Goal: Find specific page/section: Find specific page/section

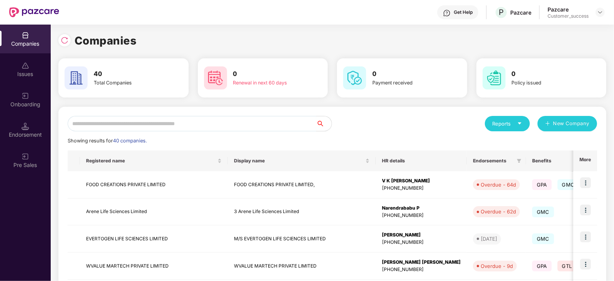
click at [139, 123] on input "text" at bounding box center [192, 123] width 249 height 15
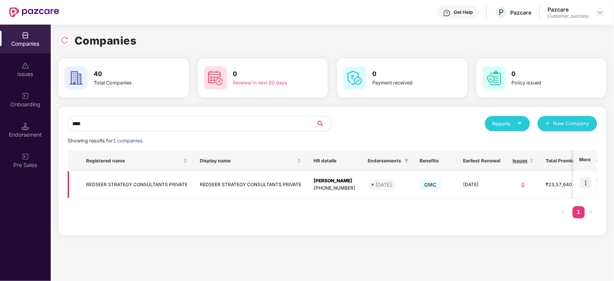
type input "****"
click at [582, 183] on img at bounding box center [585, 182] width 11 height 11
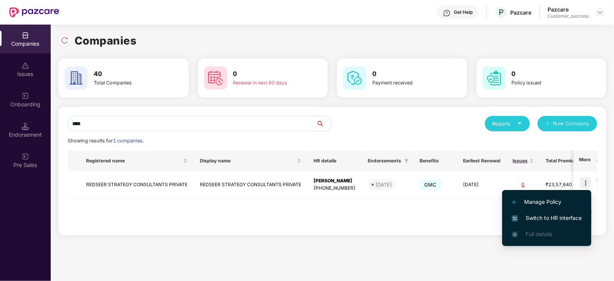
click at [564, 214] on span "Switch to HR interface" at bounding box center [547, 218] width 70 height 8
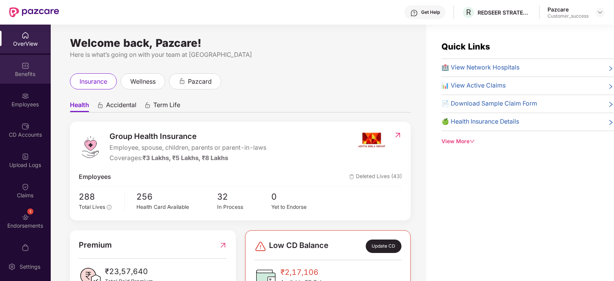
click at [36, 63] on div "Benefits" at bounding box center [25, 69] width 51 height 29
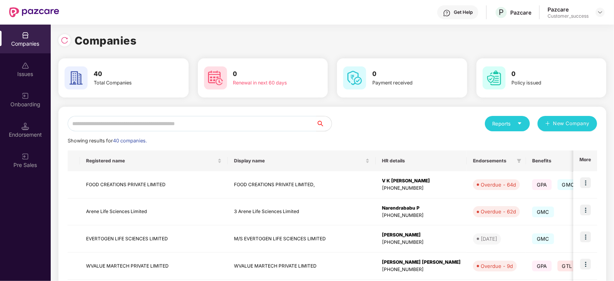
click at [152, 123] on input "text" at bounding box center [192, 123] width 249 height 15
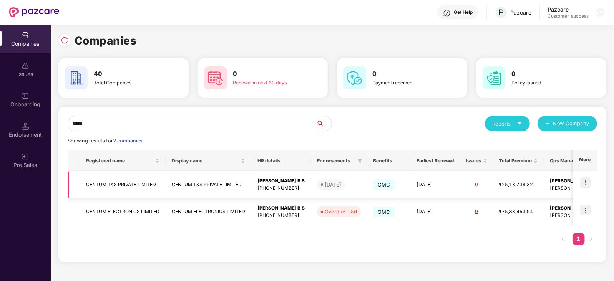
type input "*****"
click at [277, 181] on div "[PERSON_NAME] B S" at bounding box center [280, 180] width 47 height 7
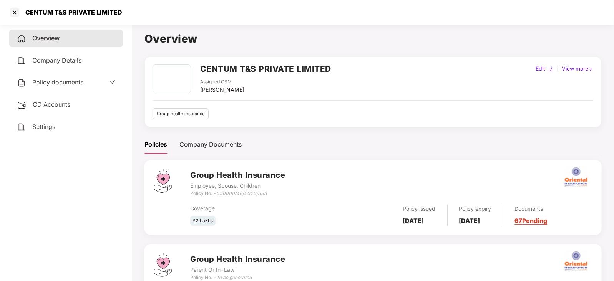
click at [547, 219] on link "67 Pending" at bounding box center [531, 221] width 33 height 8
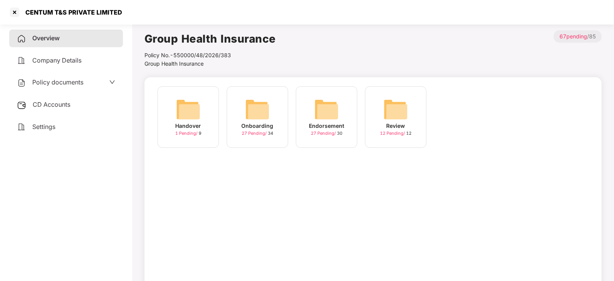
click at [330, 113] on img at bounding box center [326, 109] width 25 height 25
click at [325, 107] on img at bounding box center [326, 109] width 25 height 25
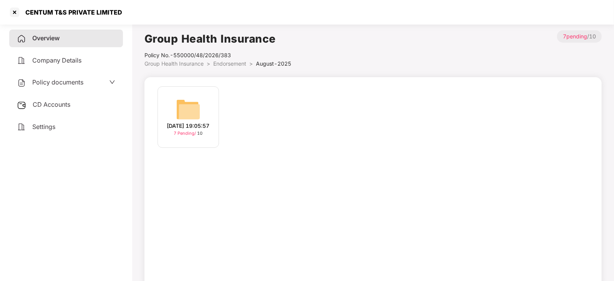
click at [189, 101] on img at bounding box center [188, 109] width 25 height 25
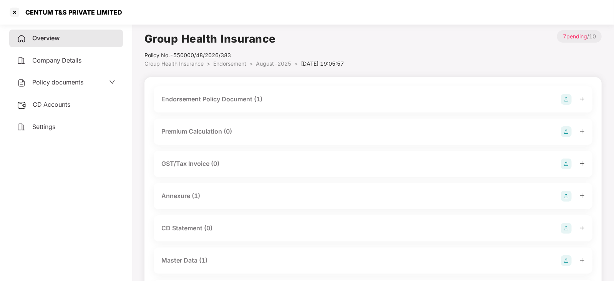
scroll to position [56, 0]
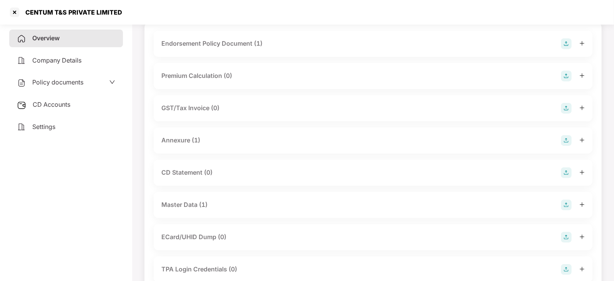
click at [188, 207] on div "Master Data (1)" at bounding box center [184, 205] width 46 height 10
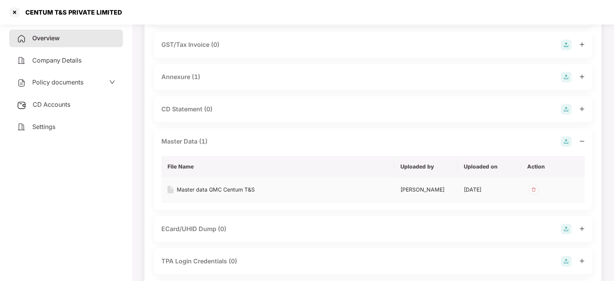
scroll to position [119, 0]
click at [176, 189] on div "Master data GMC Centum T&S" at bounding box center [277, 189] width 220 height 8
click at [203, 186] on div "Master data GMC Centum T&S" at bounding box center [216, 189] width 78 height 8
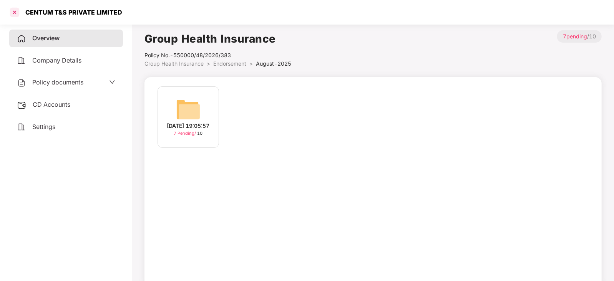
click at [14, 13] on div at bounding box center [14, 12] width 12 height 12
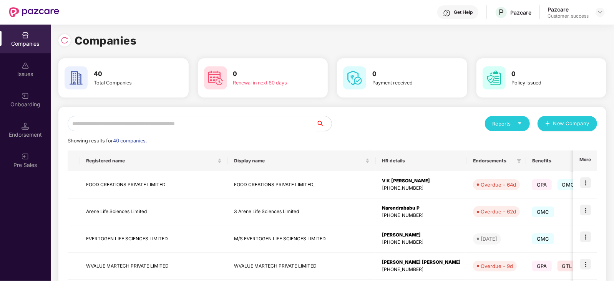
click at [136, 125] on input "text" at bounding box center [192, 123] width 249 height 15
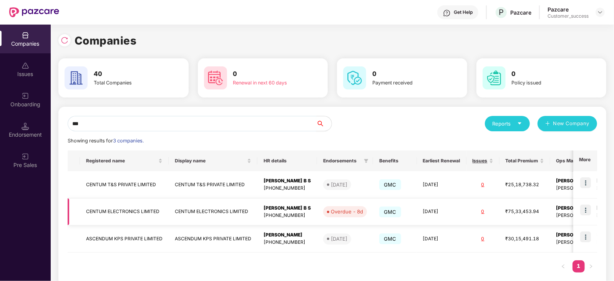
type input "***"
click at [298, 206] on div "[PERSON_NAME] B S" at bounding box center [286, 208] width 47 height 7
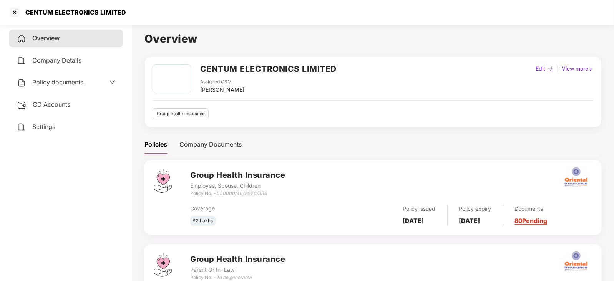
click at [547, 222] on link "80 Pending" at bounding box center [531, 221] width 33 height 8
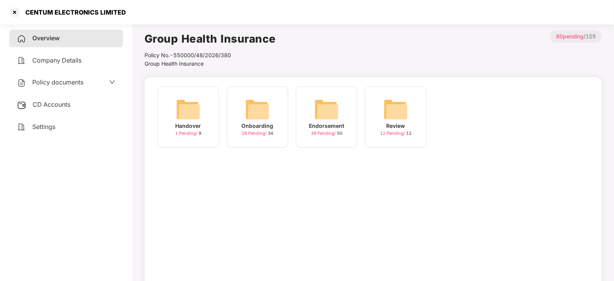
click at [333, 106] on img at bounding box center [326, 109] width 25 height 25
click at [398, 108] on img at bounding box center [395, 109] width 25 height 25
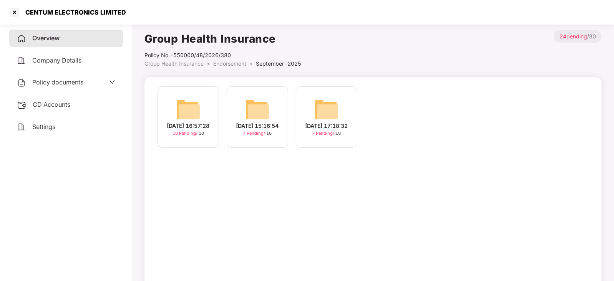
click at [330, 99] on img at bounding box center [326, 109] width 25 height 25
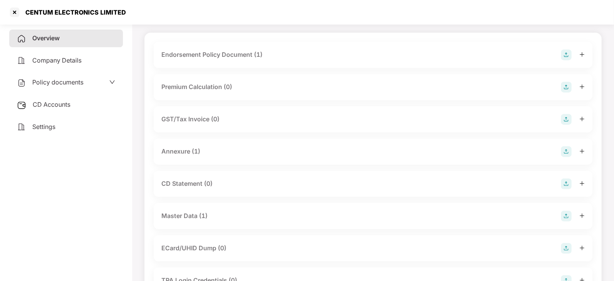
scroll to position [45, 0]
click at [173, 216] on div "Master Data (1)" at bounding box center [184, 216] width 46 height 10
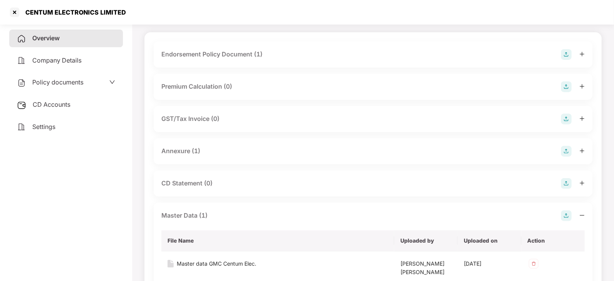
scroll to position [94, 0]
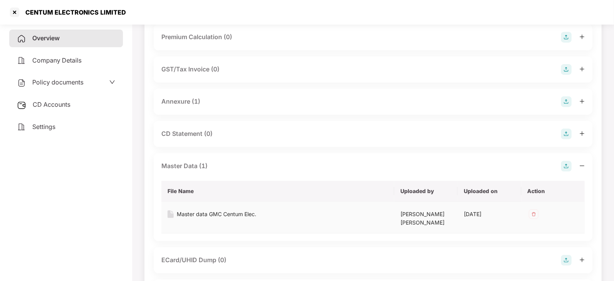
click at [194, 217] on div "Master data GMC Centum Elec." at bounding box center [217, 214] width 80 height 8
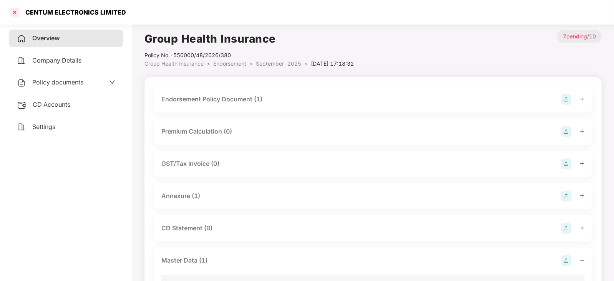
click at [10, 12] on div at bounding box center [14, 12] width 12 height 12
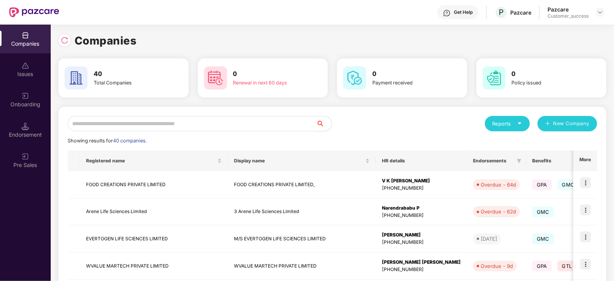
click at [163, 118] on input "text" at bounding box center [192, 123] width 249 height 15
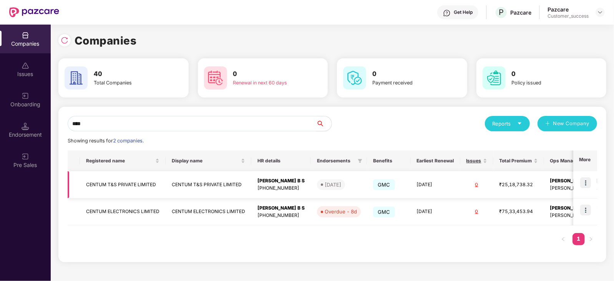
type input "****"
click at [585, 178] on img at bounding box center [585, 182] width 11 height 11
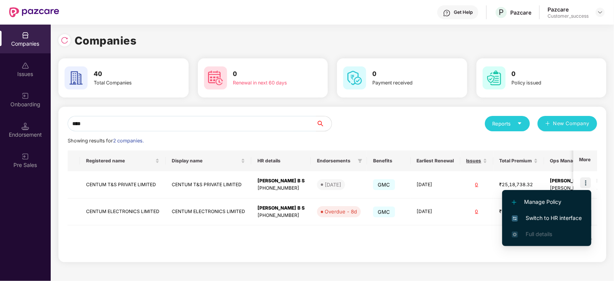
click at [558, 217] on span "Switch to HR interface" at bounding box center [547, 218] width 70 height 8
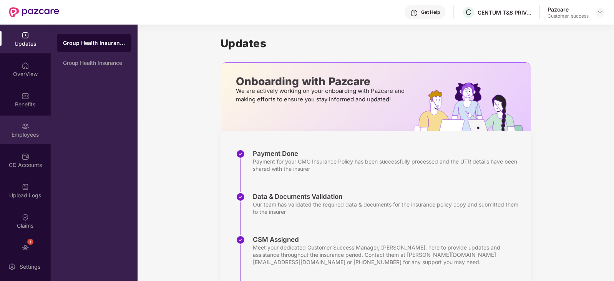
click at [15, 121] on div "Employees" at bounding box center [25, 130] width 51 height 29
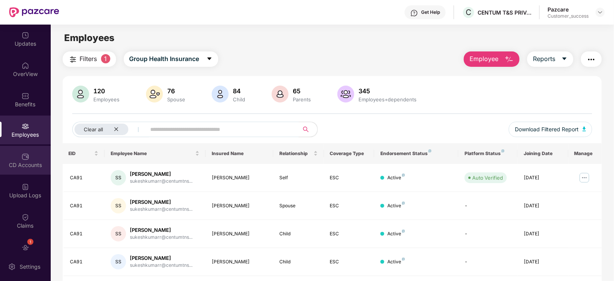
click at [28, 156] on div "CD Accounts" at bounding box center [25, 160] width 51 height 29
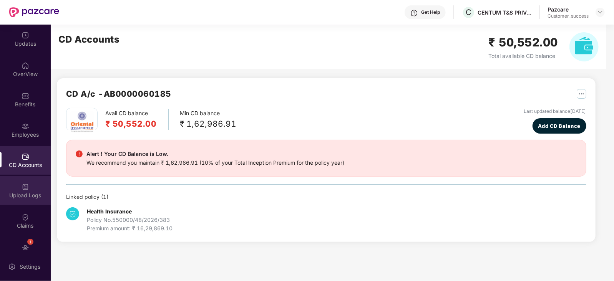
scroll to position [45, 0]
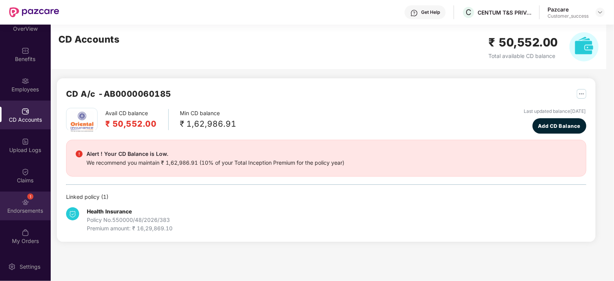
click at [22, 205] on img at bounding box center [26, 203] width 8 height 8
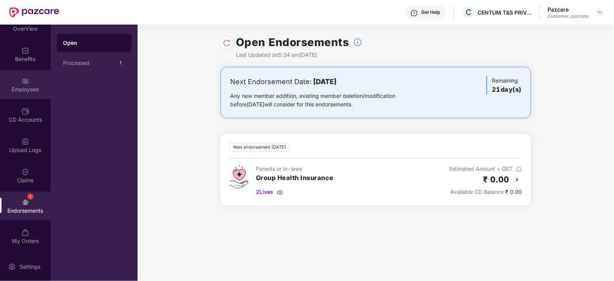
click at [27, 87] on div "Employees" at bounding box center [25, 90] width 51 height 8
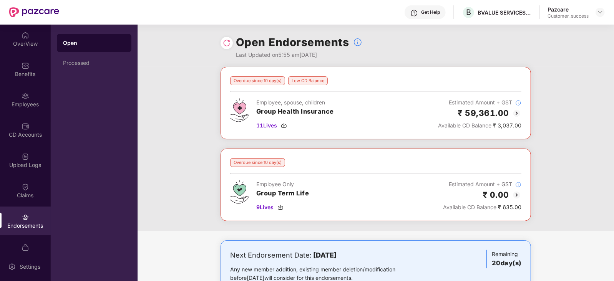
scroll to position [30, 0]
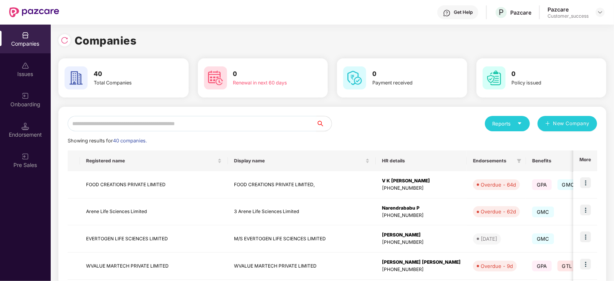
click at [136, 124] on input "text" at bounding box center [192, 123] width 249 height 15
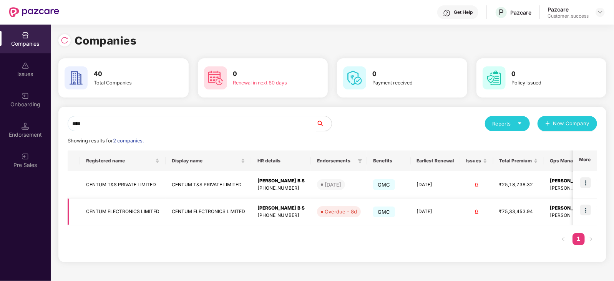
type input "****"
click at [587, 210] on img at bounding box center [585, 210] width 11 height 11
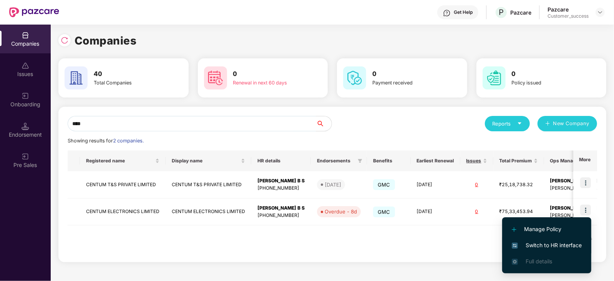
click at [542, 244] on span "Switch to HR interface" at bounding box center [547, 245] width 70 height 8
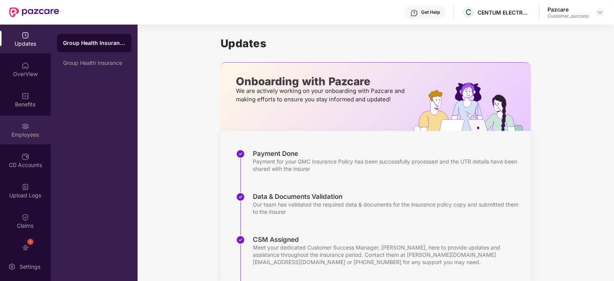
click at [24, 130] on div "Employees" at bounding box center [25, 130] width 51 height 29
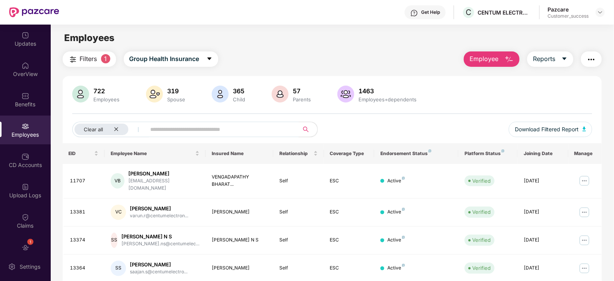
scroll to position [45, 0]
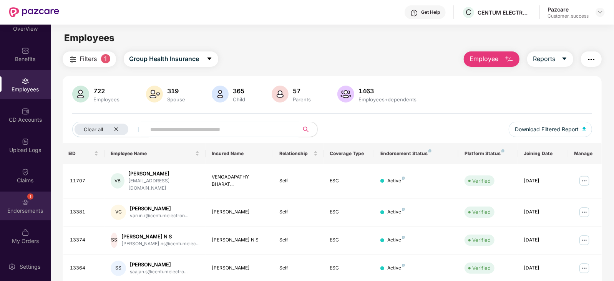
click at [23, 202] on img at bounding box center [26, 203] width 8 height 8
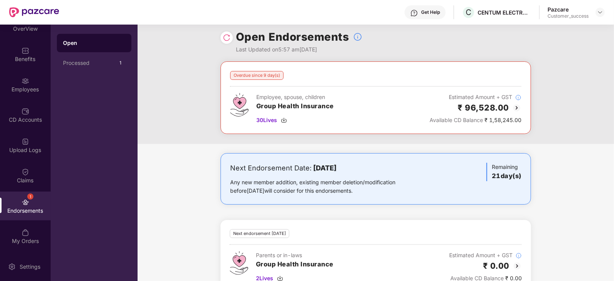
scroll to position [6, 0]
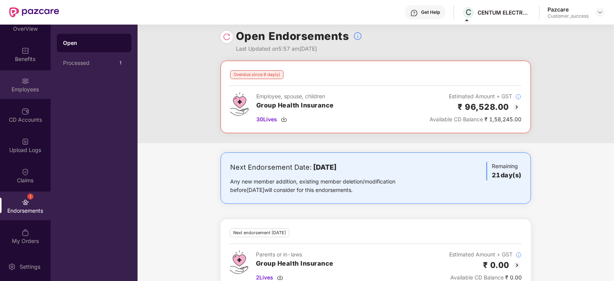
click at [25, 83] on img at bounding box center [26, 81] width 8 height 8
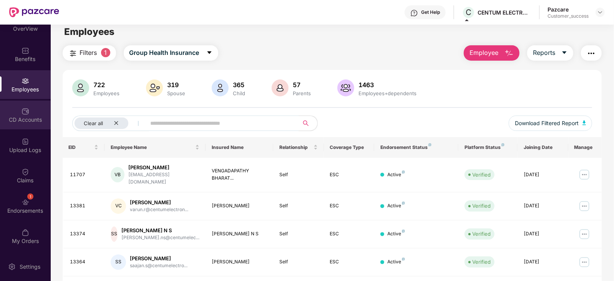
click at [22, 114] on img at bounding box center [26, 112] width 8 height 8
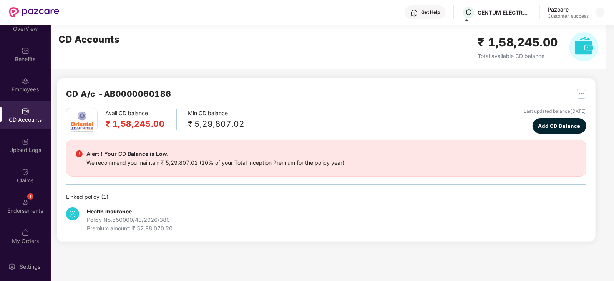
scroll to position [0, 0]
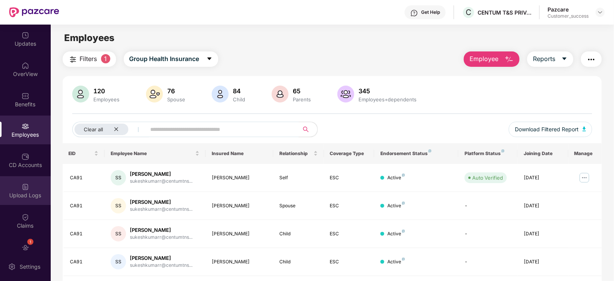
scroll to position [45, 0]
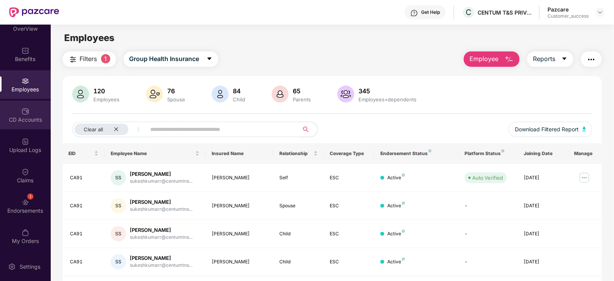
click at [25, 119] on div "CD Accounts" at bounding box center [25, 120] width 51 height 8
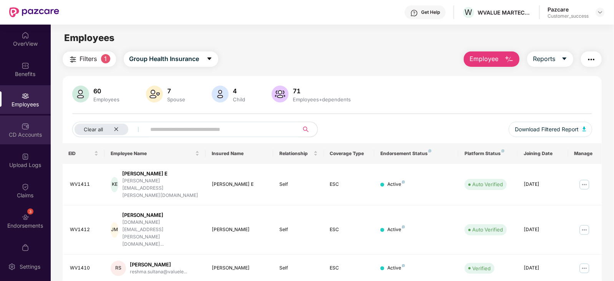
click at [21, 132] on div "CD Accounts" at bounding box center [25, 135] width 51 height 8
